Goal: Task Accomplishment & Management: Manage account settings

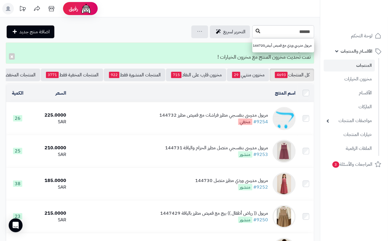
type input "******"
click at [254, 28] on button at bounding box center [258, 31] width 9 height 11
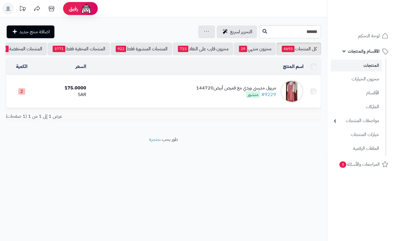
click at [207, 98] on div "مريول مدرسي وردي مع قميص أبيض144720 #9229 منشور" at bounding box center [236, 91] width 80 height 13
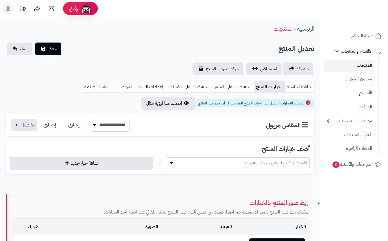
click at [273, 90] on link "خيارات المنتج" at bounding box center [269, 87] width 30 height 12
click at [19, 123] on button "button" at bounding box center [24, 125] width 26 height 12
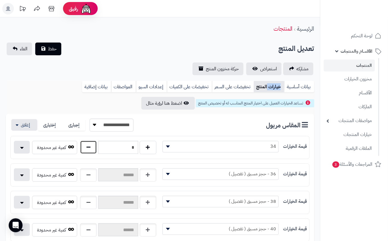
click at [90, 148] on button "button" at bounding box center [88, 147] width 17 height 13
type input "*"
click at [97, 59] on div "**********" at bounding box center [160, 59] width 320 height 33
click at [50, 48] on span "حفظ" at bounding box center [52, 48] width 9 height 7
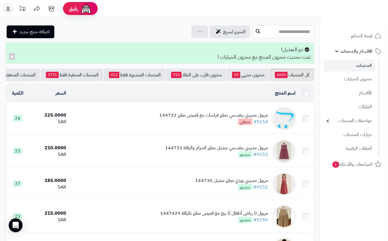
click at [253, 35] on input "text" at bounding box center [284, 31] width 62 height 13
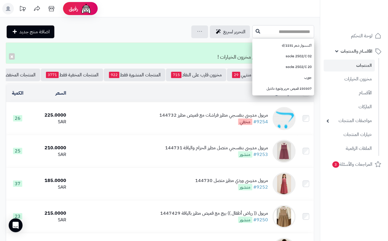
click at [291, 36] on input "text" at bounding box center [284, 31] width 62 height 13
click at [253, 38] on input "text" at bounding box center [284, 31] width 62 height 13
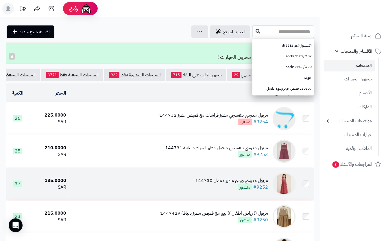
click at [197, 184] on div "مريول مدرسي وردي مطرز متصل 144730" at bounding box center [232, 180] width 73 height 7
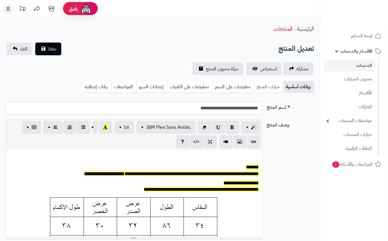
click at [272, 84] on link "خيارات المنتج" at bounding box center [268, 87] width 29 height 12
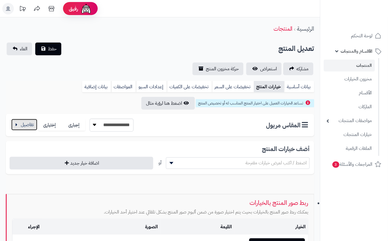
click at [21, 125] on button "button" at bounding box center [24, 125] width 26 height 12
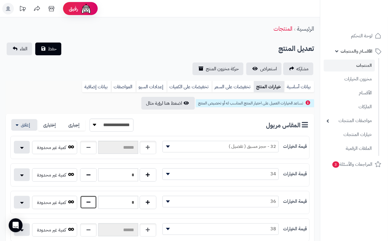
drag, startPoint x: 85, startPoint y: 202, endPoint x: 103, endPoint y: 207, distance: 19.0
click at [97, 205] on button "button" at bounding box center [88, 202] width 17 height 13
type input "*"
click at [86, 50] on div "تعديل المنتج حفظ الغاء" at bounding box center [160, 49] width 309 height 13
click at [42, 52] on button "حفظ" at bounding box center [48, 48] width 26 height 13
